Goal: Task Accomplishment & Management: Use online tool/utility

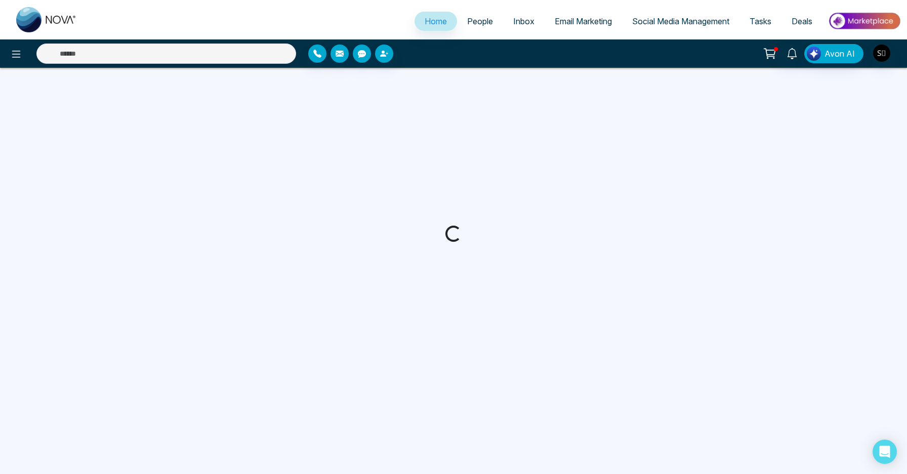
select select "*"
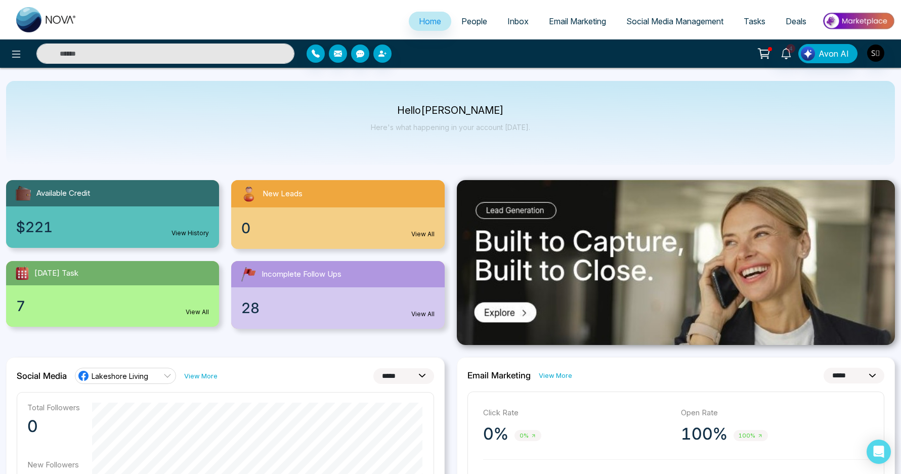
click at [189, 56] on input "text" at bounding box center [165, 54] width 258 height 20
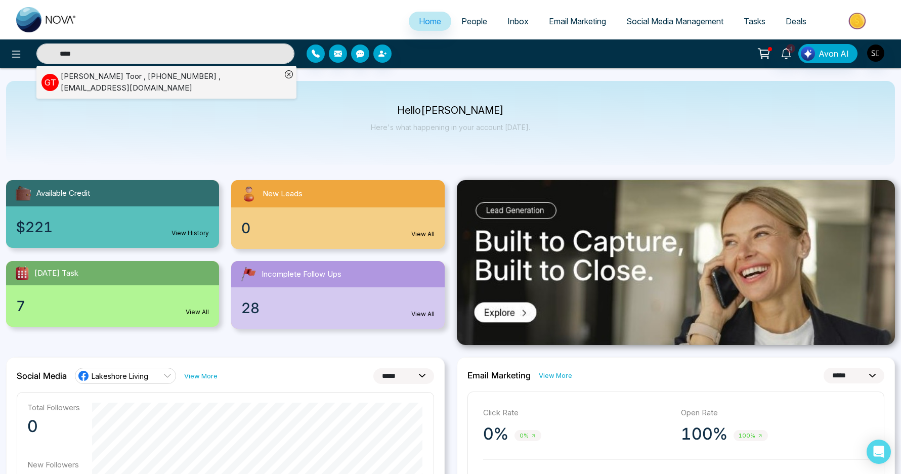
type input "****"
click at [233, 83] on div "[PERSON_NAME] , [PHONE_NUMBER] , [EMAIL_ADDRESS][DOMAIN_NAME]" at bounding box center [171, 82] width 221 height 23
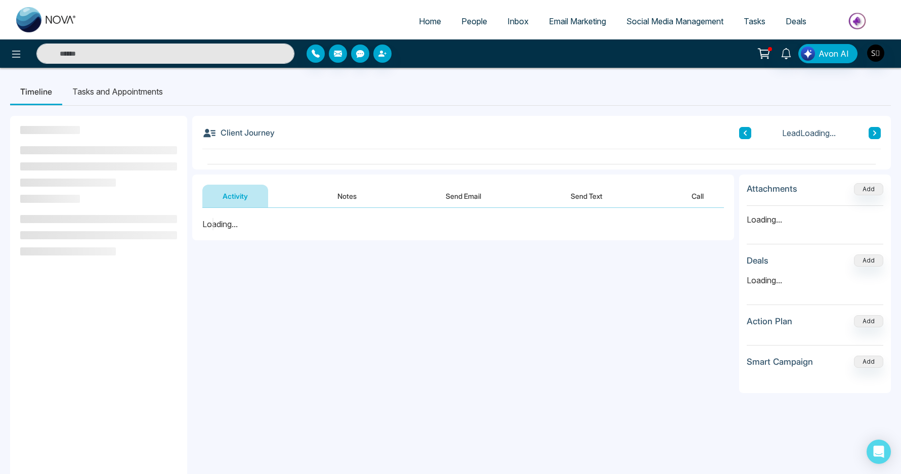
click at [332, 198] on button "Notes" at bounding box center [347, 196] width 60 height 23
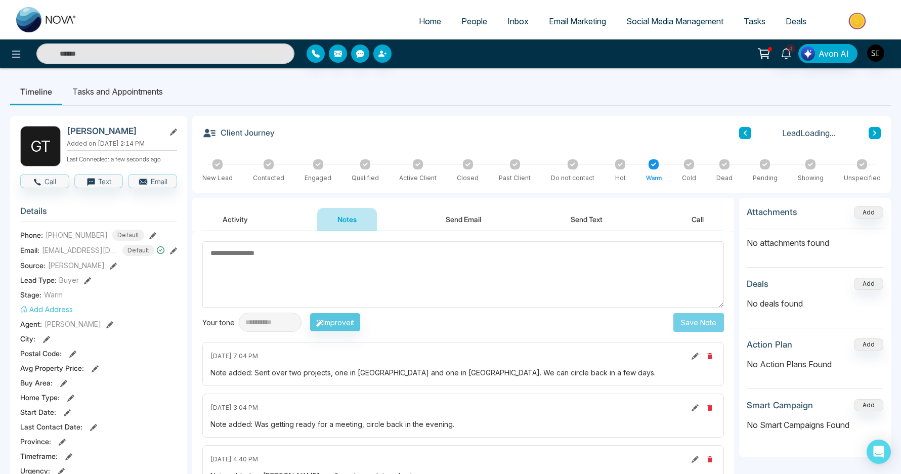
click at [240, 211] on button "Activity" at bounding box center [235, 219] width 66 height 23
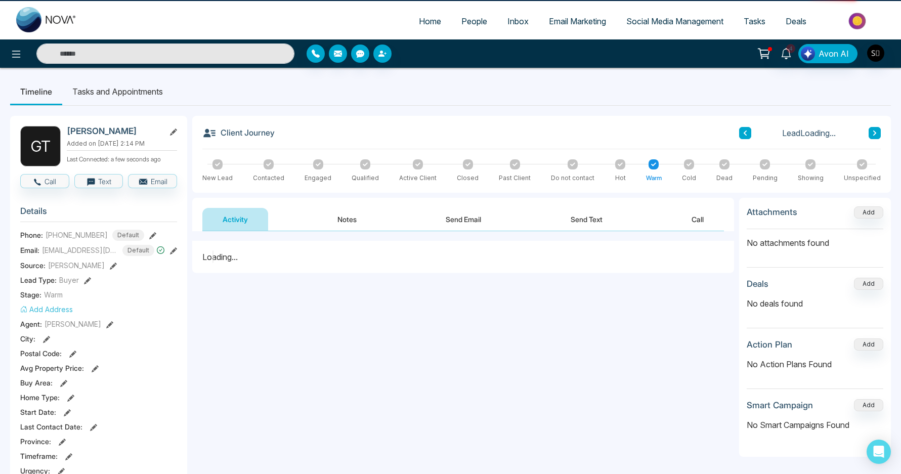
click at [335, 218] on button "Notes" at bounding box center [347, 219] width 60 height 23
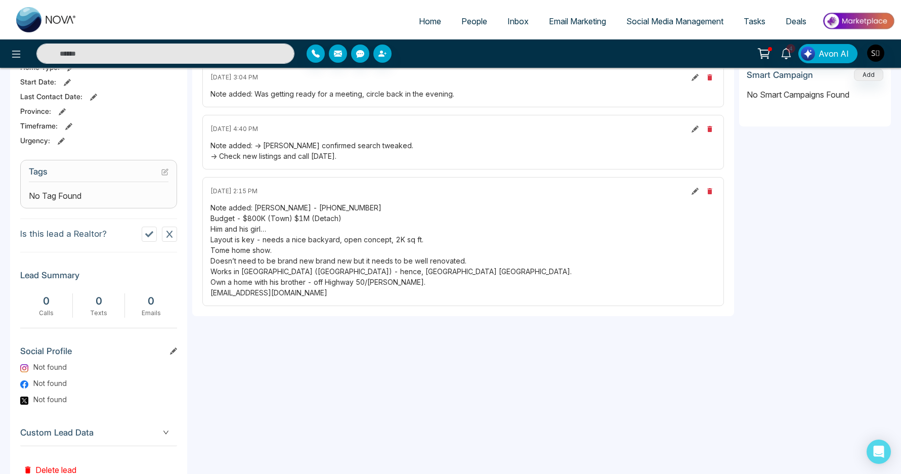
scroll to position [365, 0]
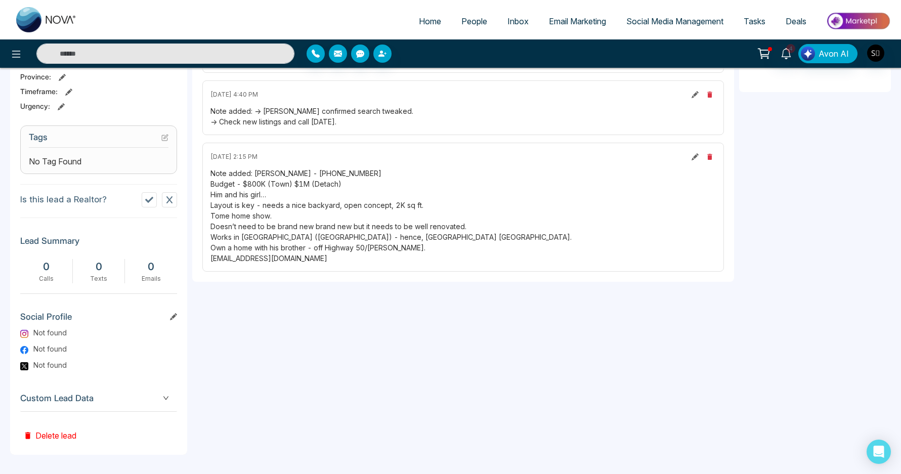
click at [294, 206] on div "Note added: [PERSON_NAME] - [PHONE_NUMBER] Budget - $800K (Town) $1M (Detach) H…" at bounding box center [462, 216] width 505 height 96
click at [297, 222] on div "Note added: [PERSON_NAME] - [PHONE_NUMBER] Budget - $800K (Town) $1M (Detach) H…" at bounding box center [462, 216] width 505 height 96
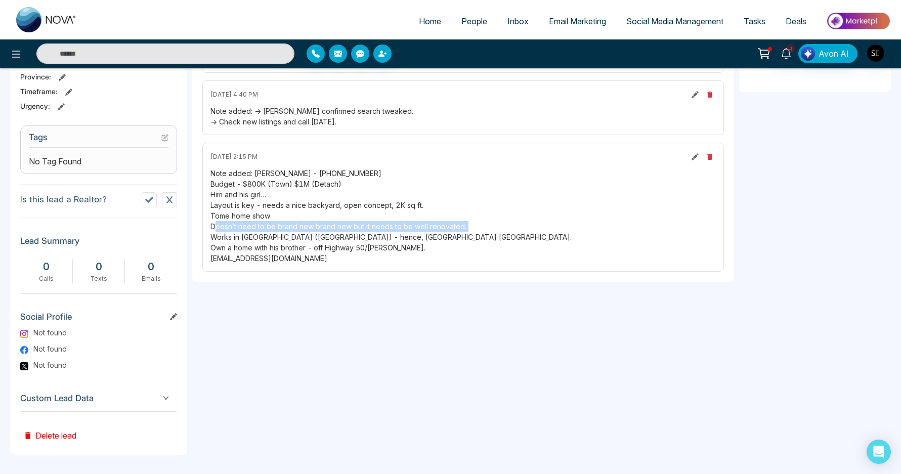
click at [297, 222] on div "Note added: [PERSON_NAME] - [PHONE_NUMBER] Budget - $800K (Town) $1M (Detach) H…" at bounding box center [462, 216] width 505 height 96
